Goal: Find specific page/section: Find specific page/section

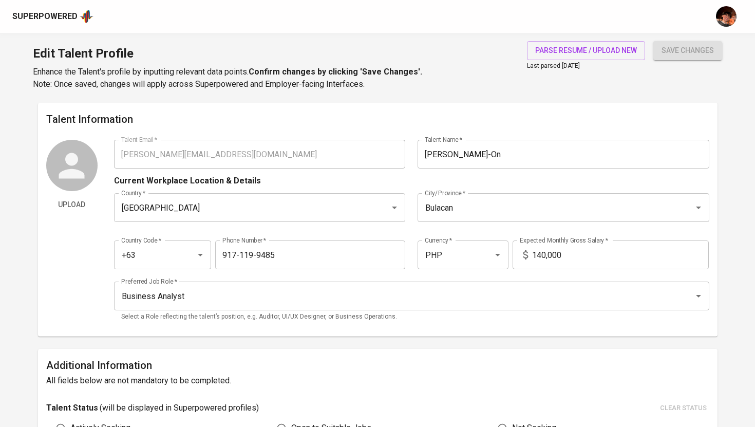
scroll to position [269, 0]
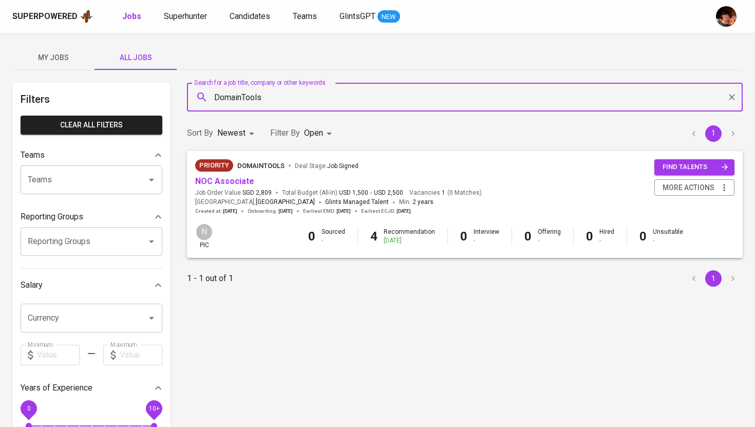
click at [70, 57] on span "My Jobs" at bounding box center [53, 57] width 70 height 13
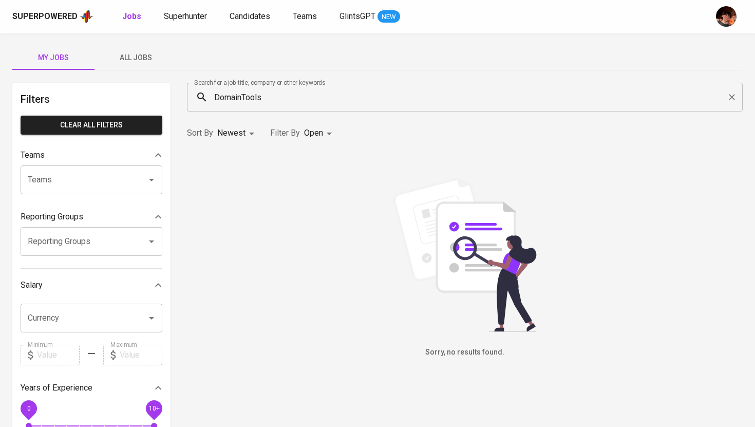
click at [733, 99] on icon "Clear" at bounding box center [732, 97] width 6 height 6
